Goal: Task Accomplishment & Management: Manage account settings

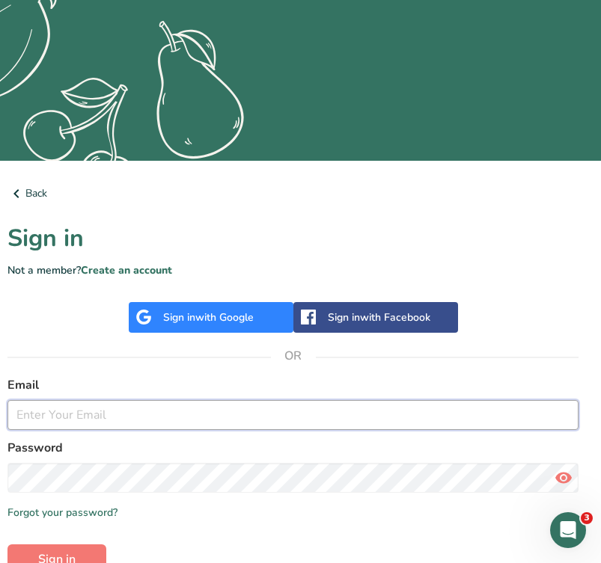
scroll to position [248, 7]
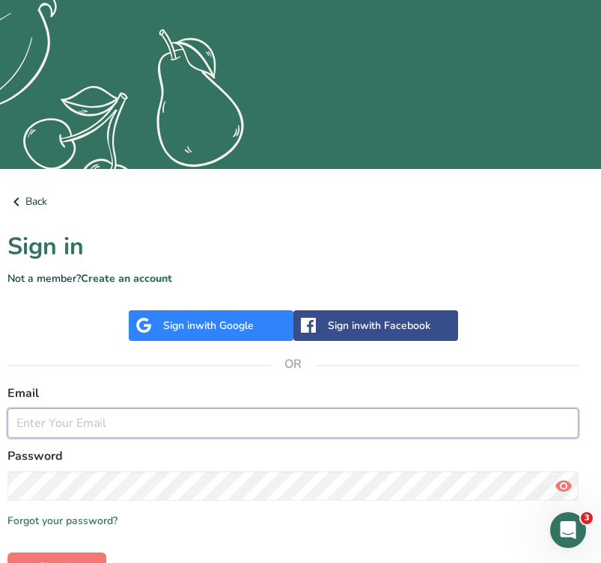
click at [215, 432] on input "email" at bounding box center [292, 424] width 571 height 30
click at [559, 429] on input "email" at bounding box center [292, 424] width 571 height 30
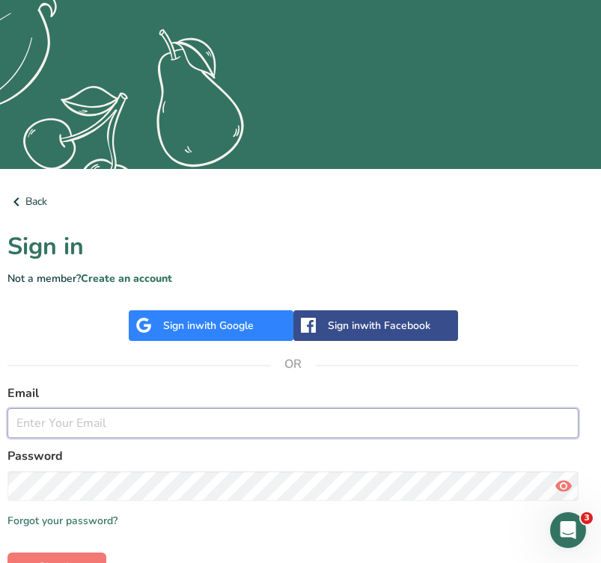
click at [565, 423] on input "email" at bounding box center [292, 424] width 571 height 30
click at [203, 415] on input "email" at bounding box center [292, 424] width 571 height 30
type input "[DOMAIN_NAME][EMAIL_ADDRESS][DOMAIN_NAME]"
click at [56, 563] on button "Sign in" at bounding box center [56, 568] width 99 height 30
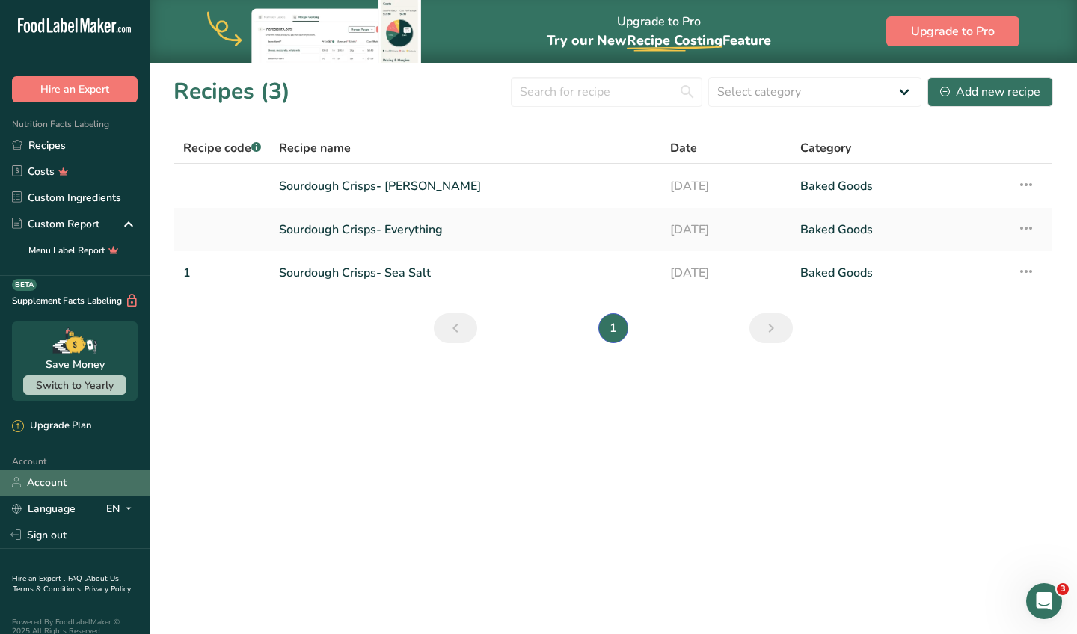
click at [67, 470] on link "Account" at bounding box center [75, 483] width 150 height 26
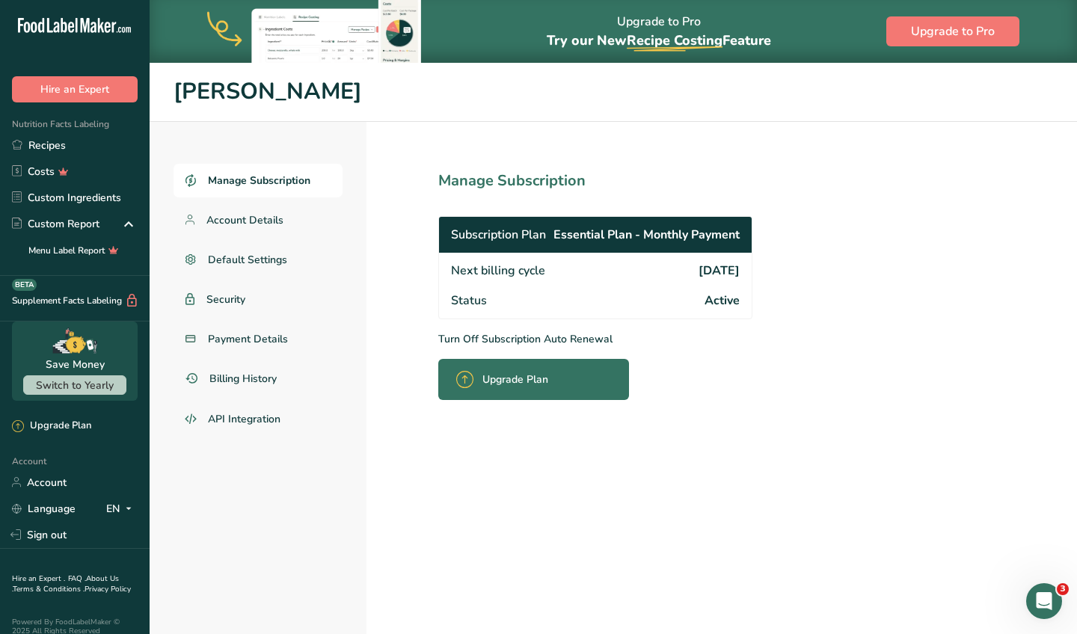
click at [600, 303] on span "Active" at bounding box center [722, 301] width 35 height 18
click at [487, 338] on p "Turn Off Subscription Auto Renewal" at bounding box center [628, 339] width 380 height 16
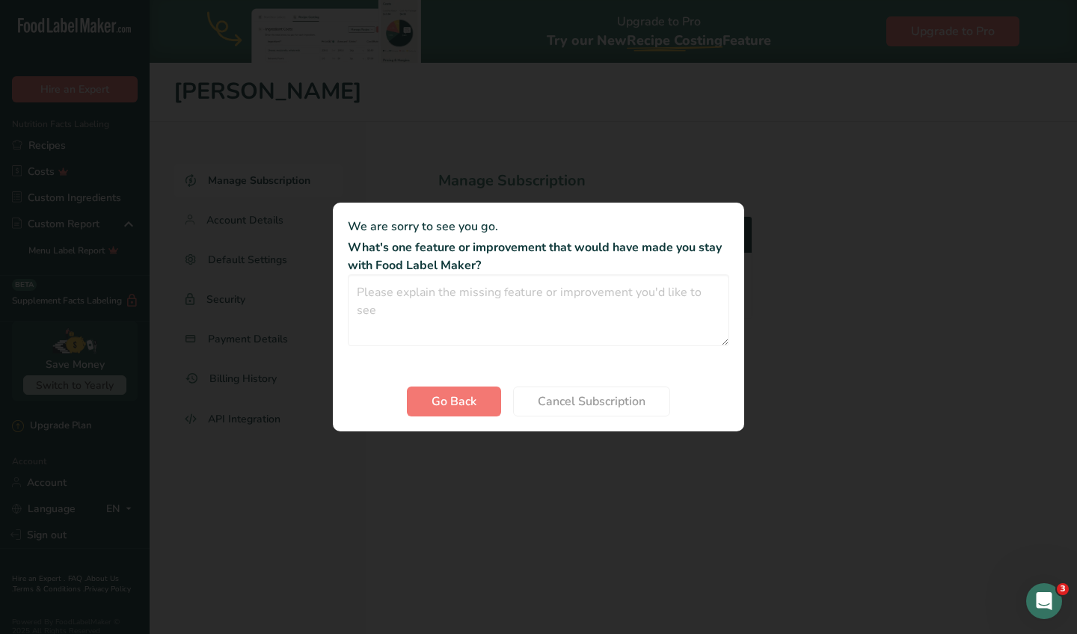
click at [563, 393] on span "Cancel Subscription" at bounding box center [592, 402] width 108 height 18
click at [566, 407] on span "Cancel Subscription" at bounding box center [592, 402] width 108 height 18
click at [429, 303] on textarea "Cancel subscription modal" at bounding box center [539, 311] width 382 height 72
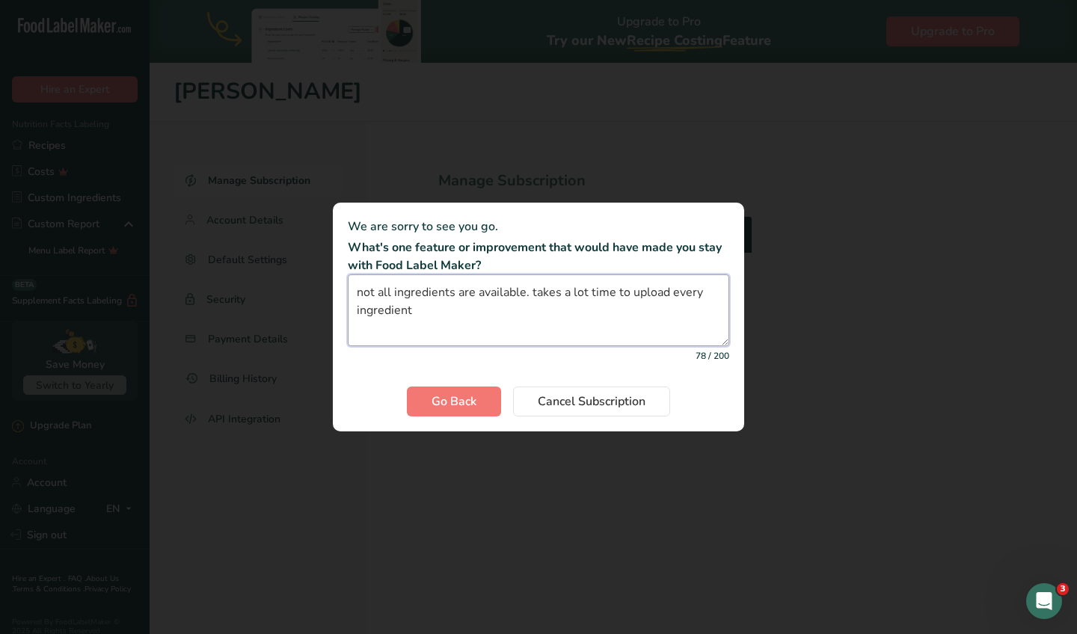
click at [381, 337] on textarea "not all ingredients are available. takes a lot time to upload every ingredient" at bounding box center [539, 311] width 382 height 72
type textarea "not all ingredients are available. takes a lot time to upload every ingredient"
click at [600, 403] on span "Cancel Subscription" at bounding box center [592, 402] width 108 height 18
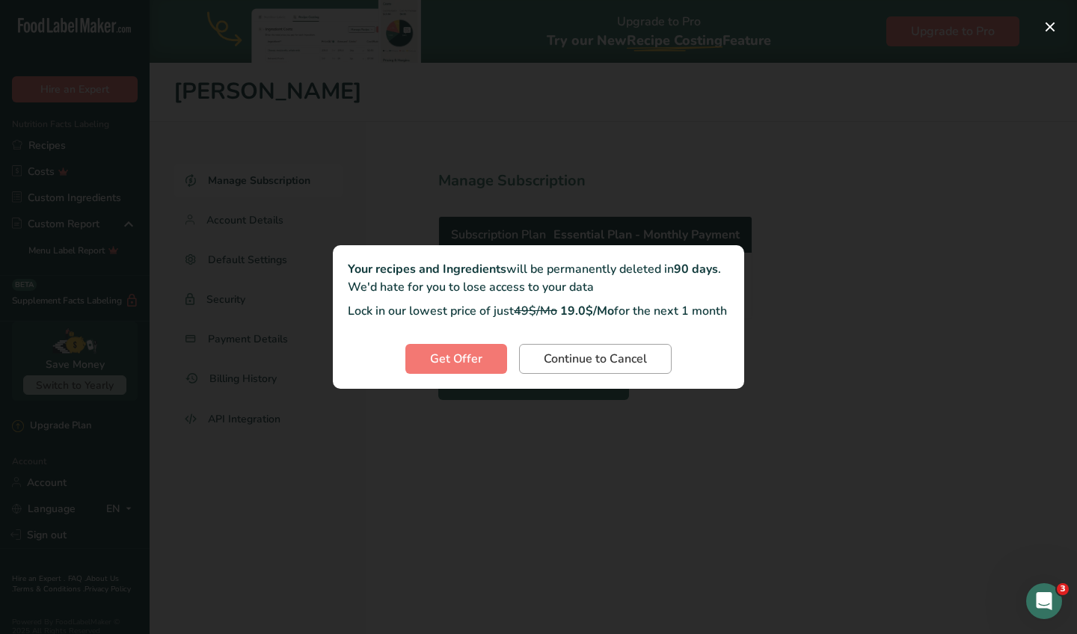
click at [594, 367] on span "Continue to Cancel" at bounding box center [595, 359] width 103 height 18
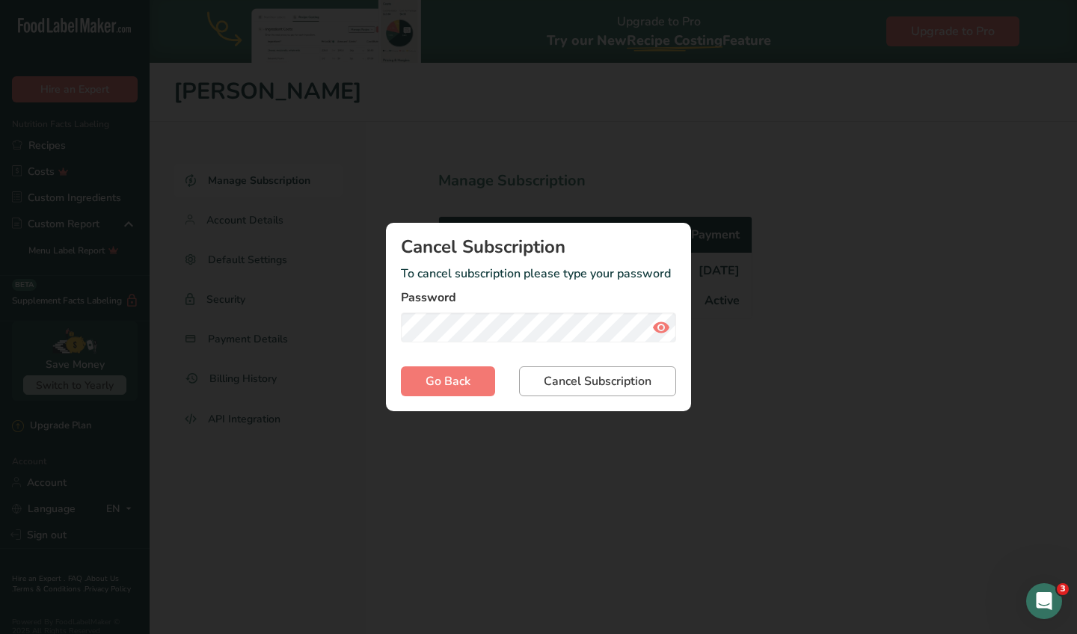
click at [600, 380] on span "Cancel Subscription" at bounding box center [598, 382] width 108 height 18
